Goal: Browse casually

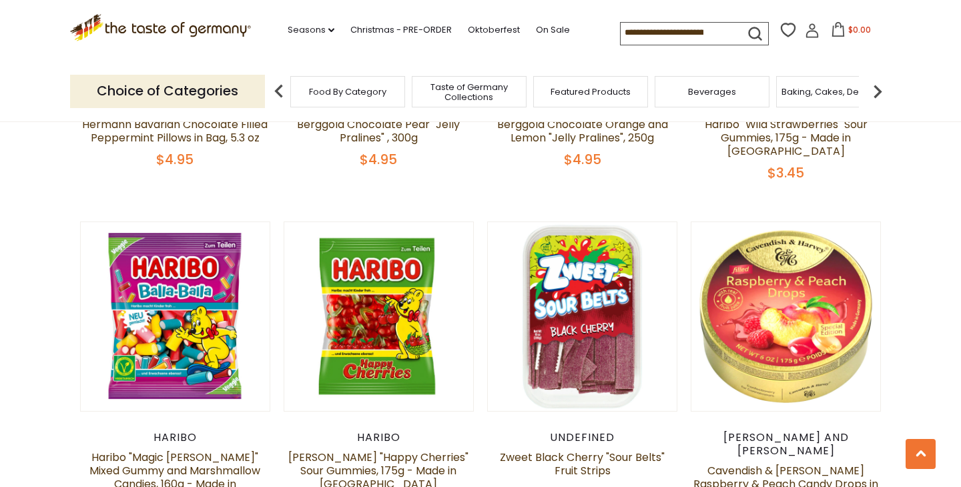
scroll to position [1593, 0]
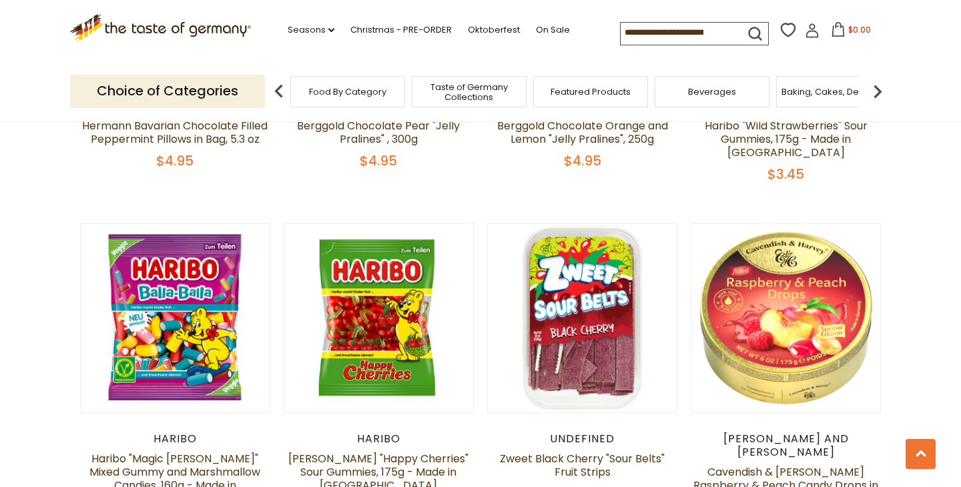
click at [337, 94] on span "Food By Category" at bounding box center [347, 92] width 77 height 10
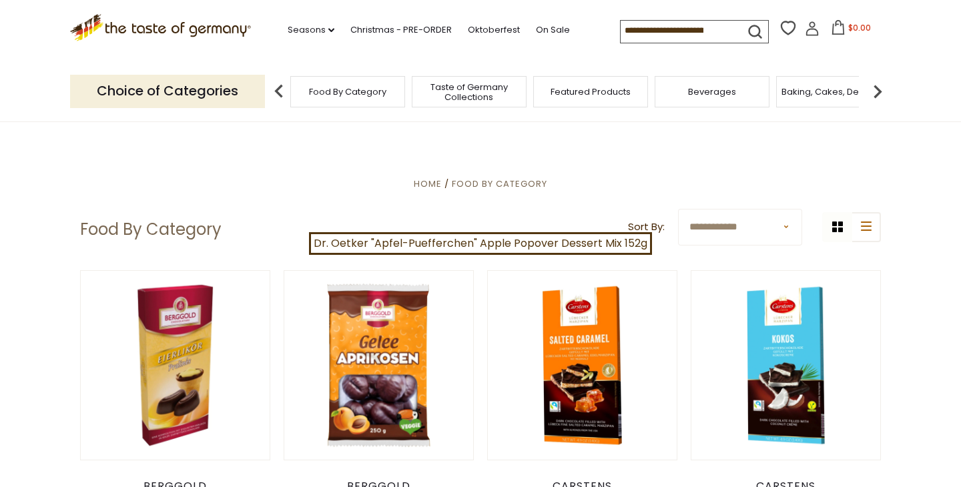
click at [698, 94] on span "Beverages" at bounding box center [712, 92] width 48 height 10
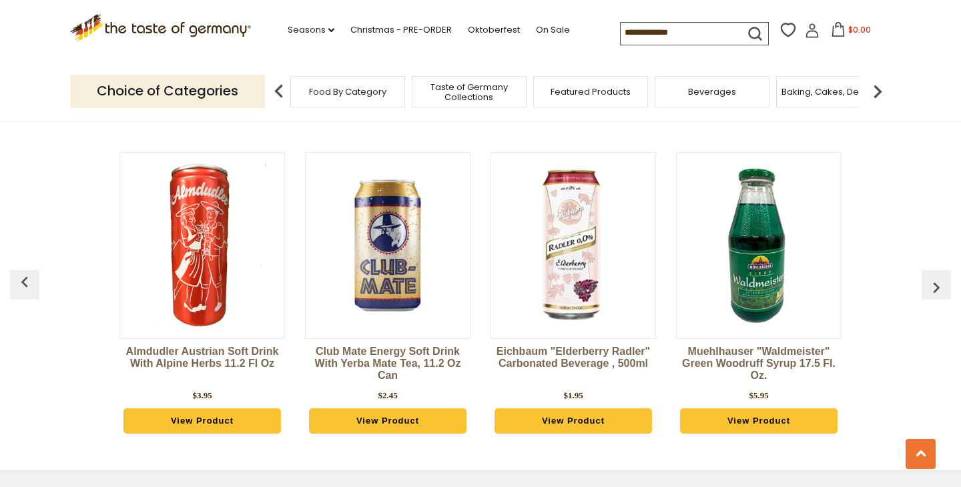
scroll to position [3028, 0]
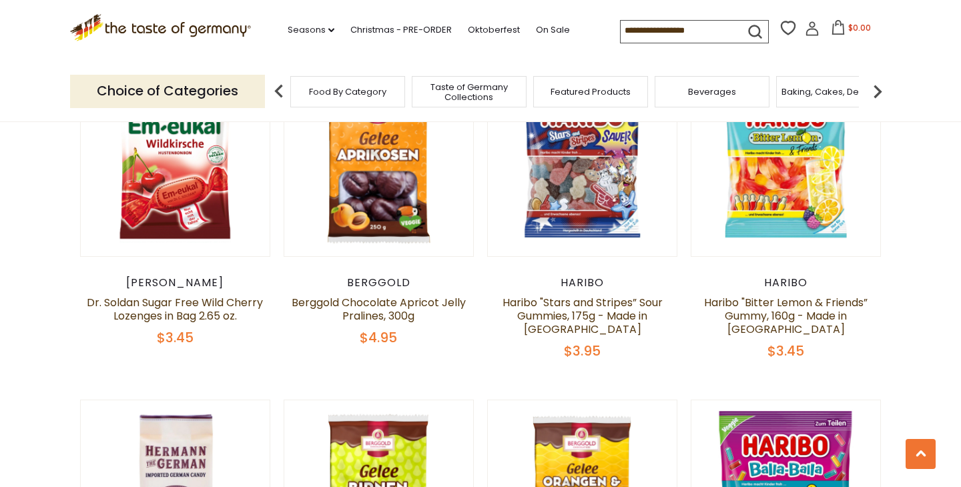
scroll to position [4069, 0]
